Goal: Task Accomplishment & Management: Manage account settings

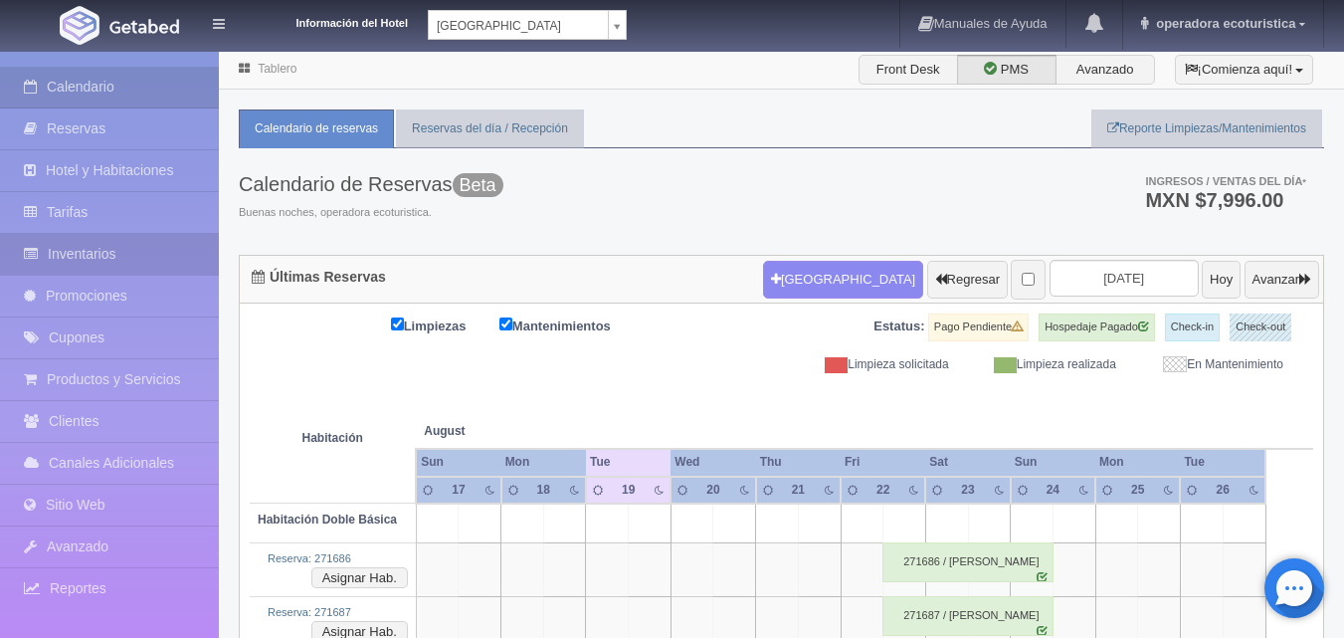
click at [124, 249] on link "Inventarios" at bounding box center [109, 254] width 219 height 41
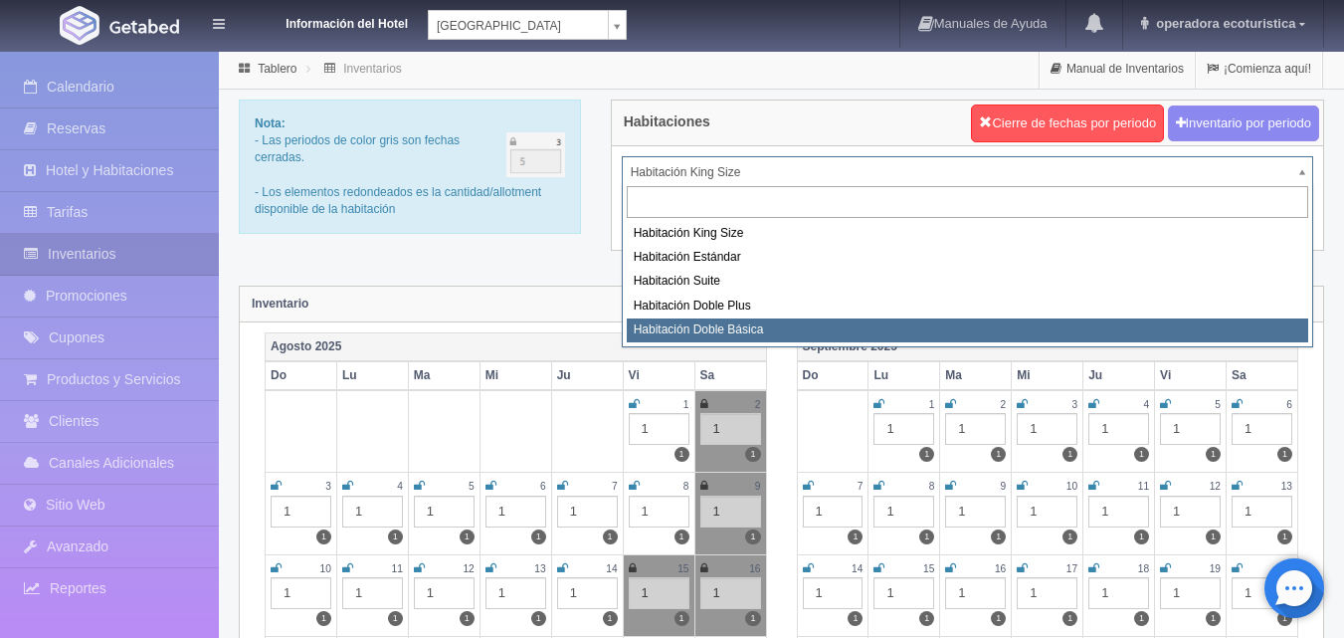
select select "1666"
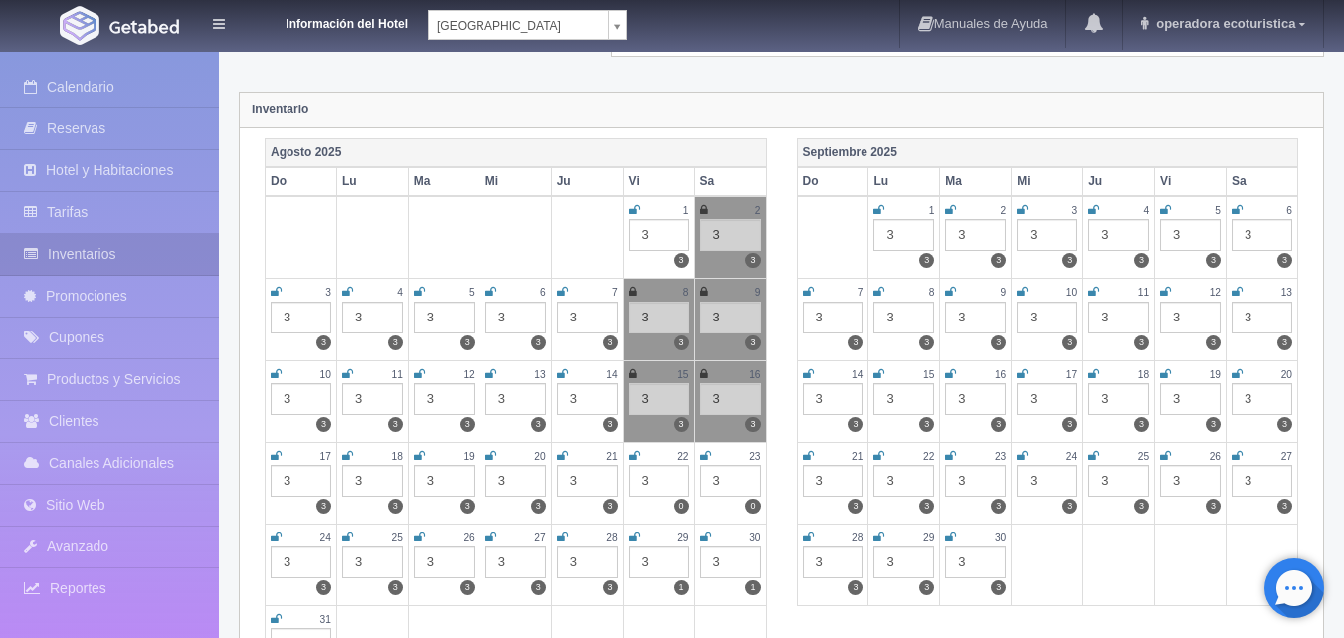
scroll to position [199, 0]
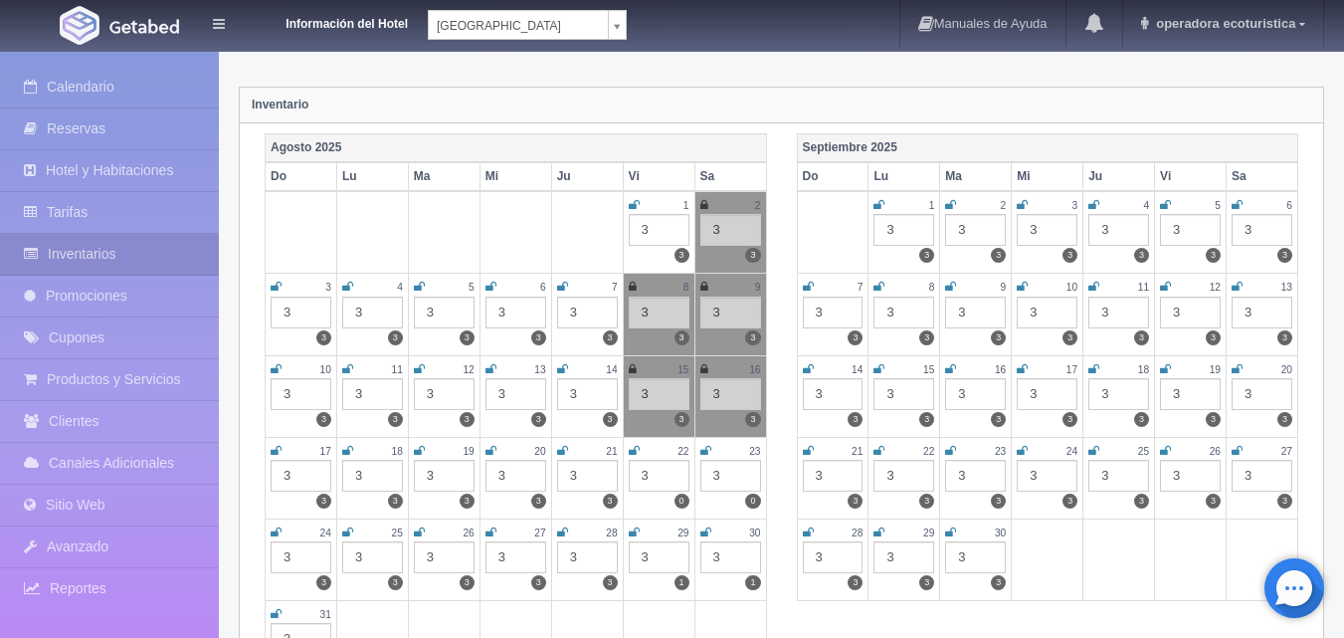
click at [629, 451] on icon at bounding box center [634, 451] width 11 height 12
click at [702, 450] on icon at bounding box center [706, 451] width 11 height 12
